Goal: Transaction & Acquisition: Book appointment/travel/reservation

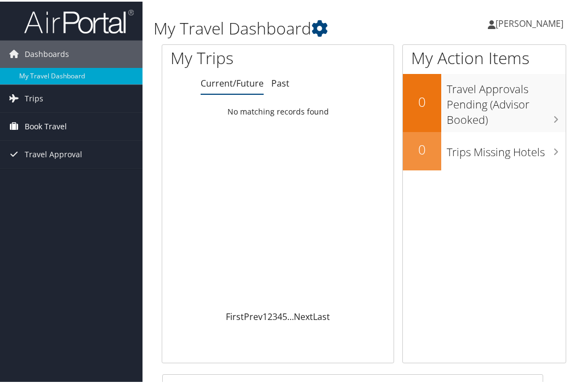
click at [46, 132] on span "Book Travel" at bounding box center [46, 124] width 42 height 27
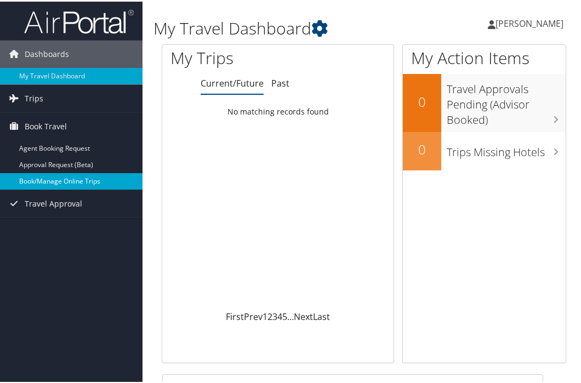
click at [50, 178] on link "Book/Manage Online Trips" at bounding box center [71, 180] width 143 height 16
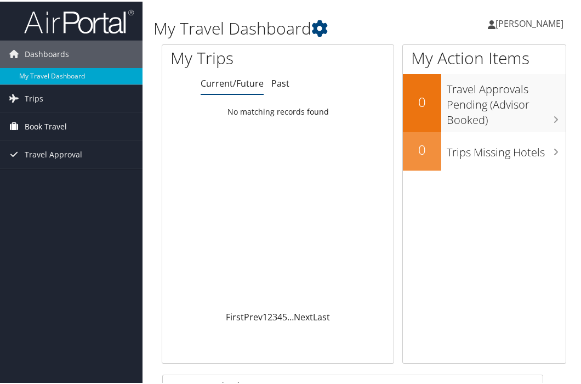
click at [31, 118] on span "Book Travel" at bounding box center [46, 124] width 42 height 27
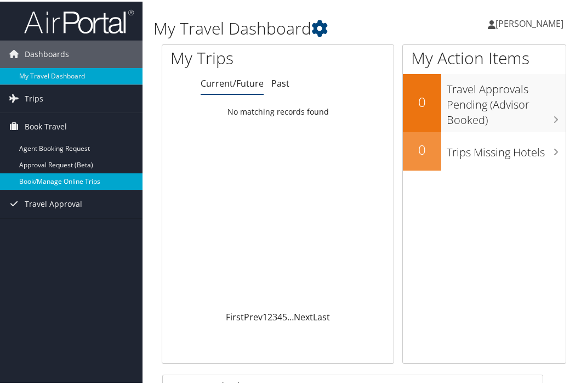
click at [37, 179] on link "Book/Manage Online Trips" at bounding box center [71, 180] width 143 height 16
